Goal: Task Accomplishment & Management: Manage account settings

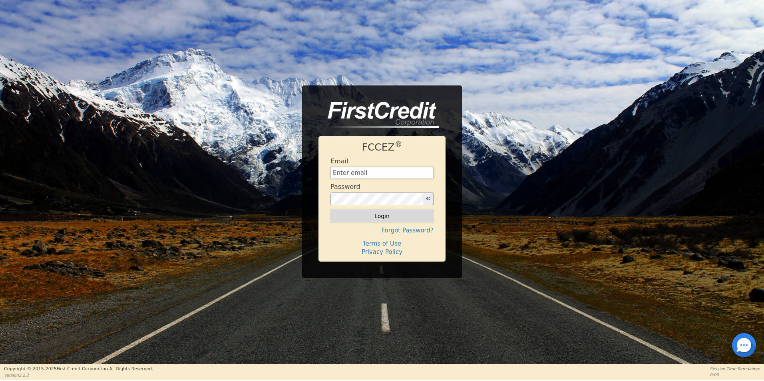
type input "aquaremachtlc@gmail.com"
click at [381, 216] on button "Login" at bounding box center [381, 216] width 103 height 14
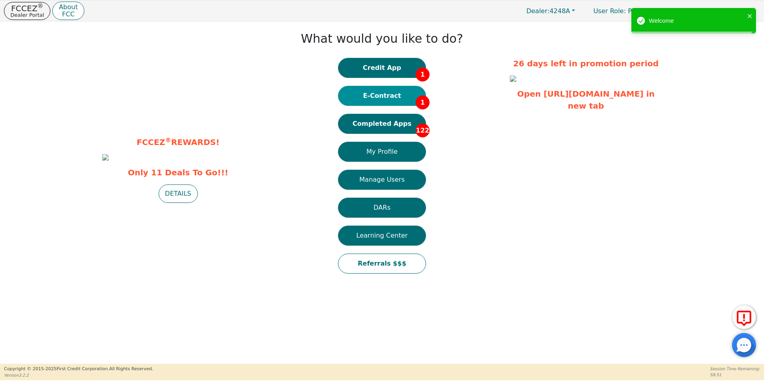
click at [384, 97] on button "E-Contract 1" at bounding box center [382, 96] width 88 height 20
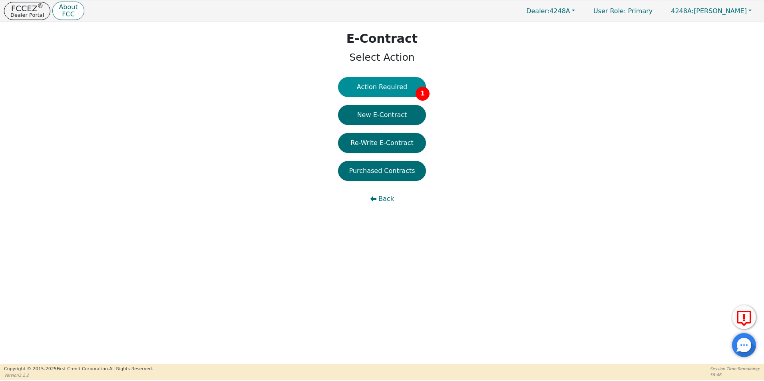
click at [390, 87] on button "Action Required 1" at bounding box center [382, 87] width 88 height 20
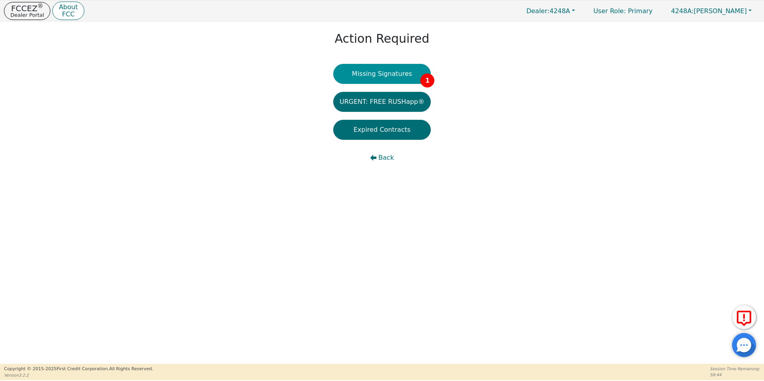
click at [388, 75] on button "Missing Signatures 1" at bounding box center [382, 74] width 98 height 20
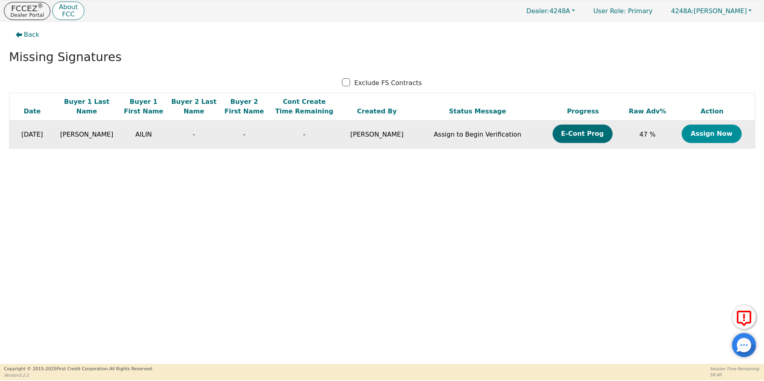
click at [697, 134] on button "Assign Now" at bounding box center [711, 134] width 60 height 18
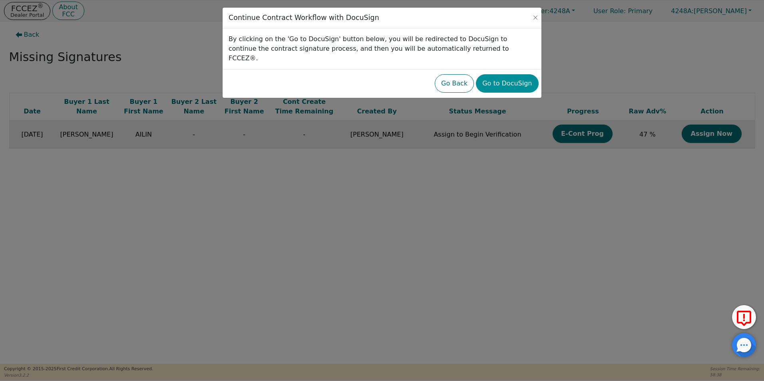
click at [521, 74] on button "Go to DocuSign" at bounding box center [507, 83] width 62 height 18
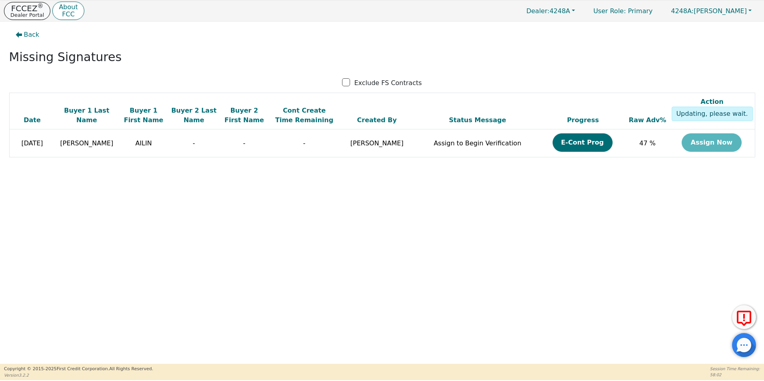
click at [30, 12] on p "Dealer Portal" at bounding box center [27, 14] width 34 height 5
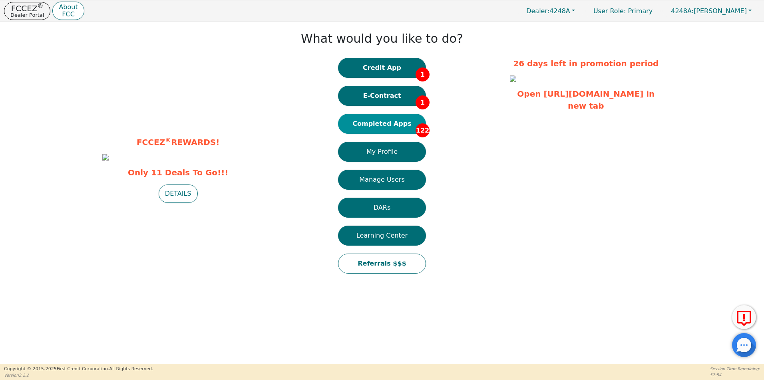
click at [386, 124] on button "Completed Apps 122" at bounding box center [382, 124] width 88 height 20
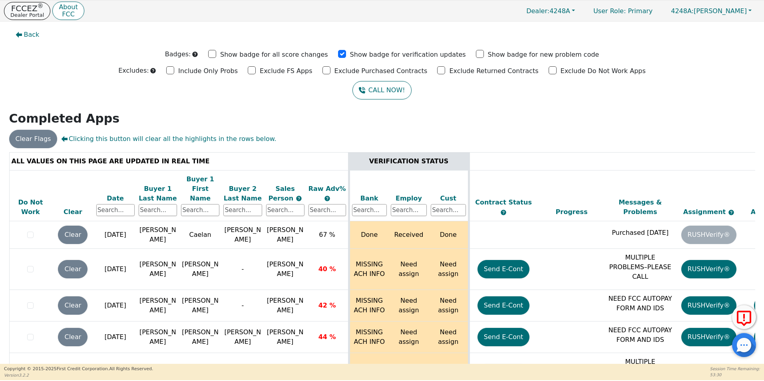
click at [29, 10] on p "FCCEZ ®" at bounding box center [27, 8] width 34 height 8
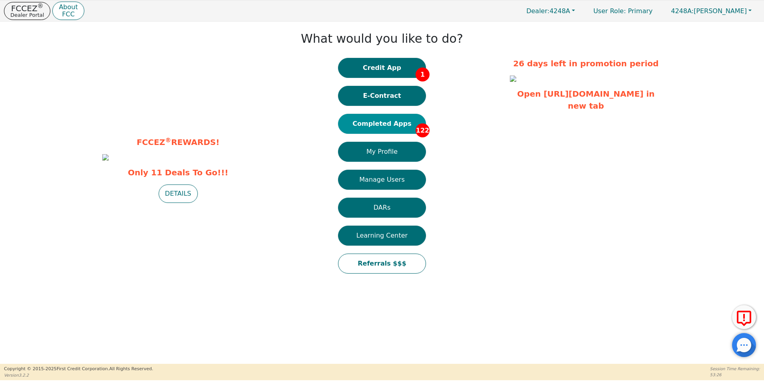
click at [378, 125] on button "Completed Apps 122" at bounding box center [382, 124] width 88 height 20
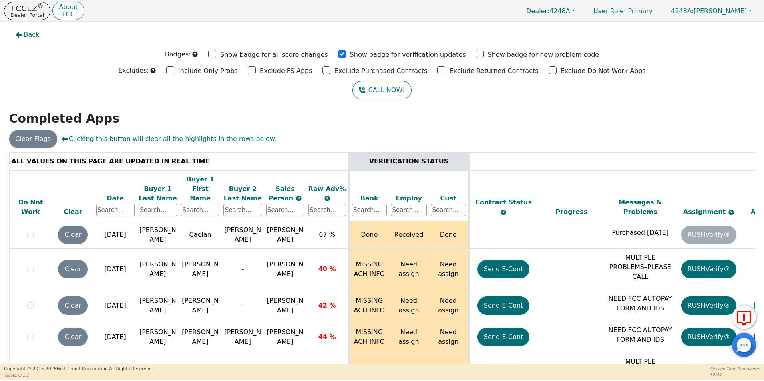
scroll to position [3634, 0]
